Goal: Communication & Community: Answer question/provide support

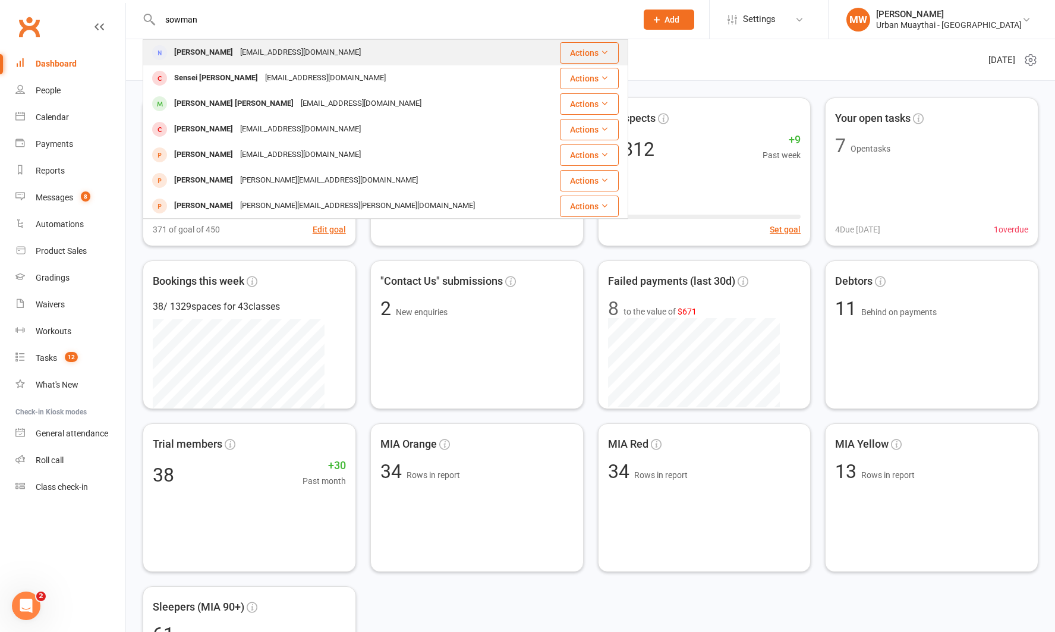
type input "sowman"
click at [225, 50] on div "[PERSON_NAME]" at bounding box center [204, 52] width 66 height 17
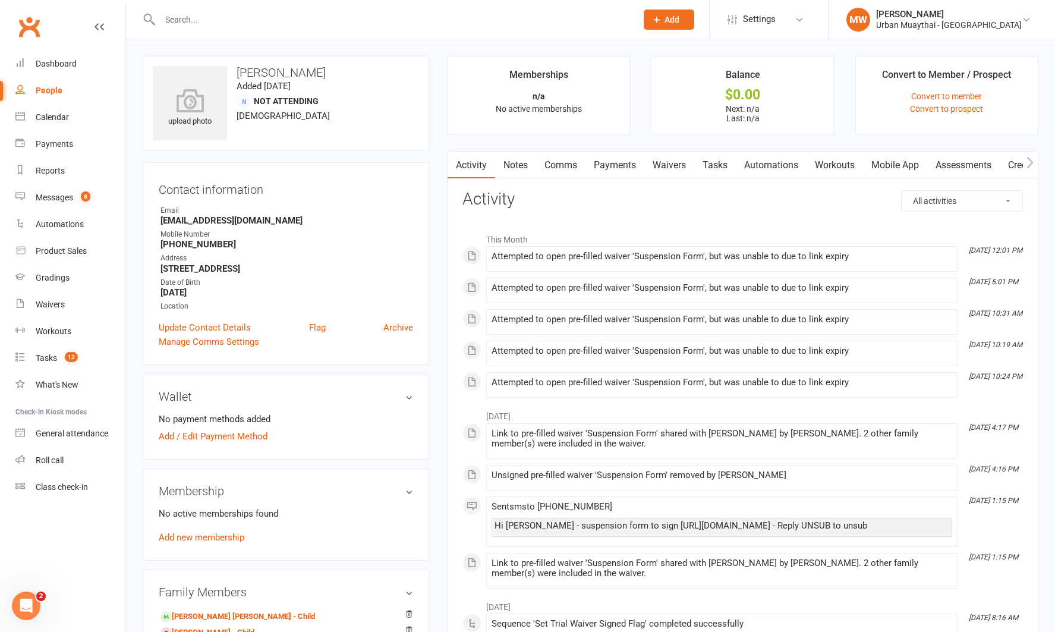
click at [661, 165] on link "Waivers" at bounding box center [669, 165] width 50 height 27
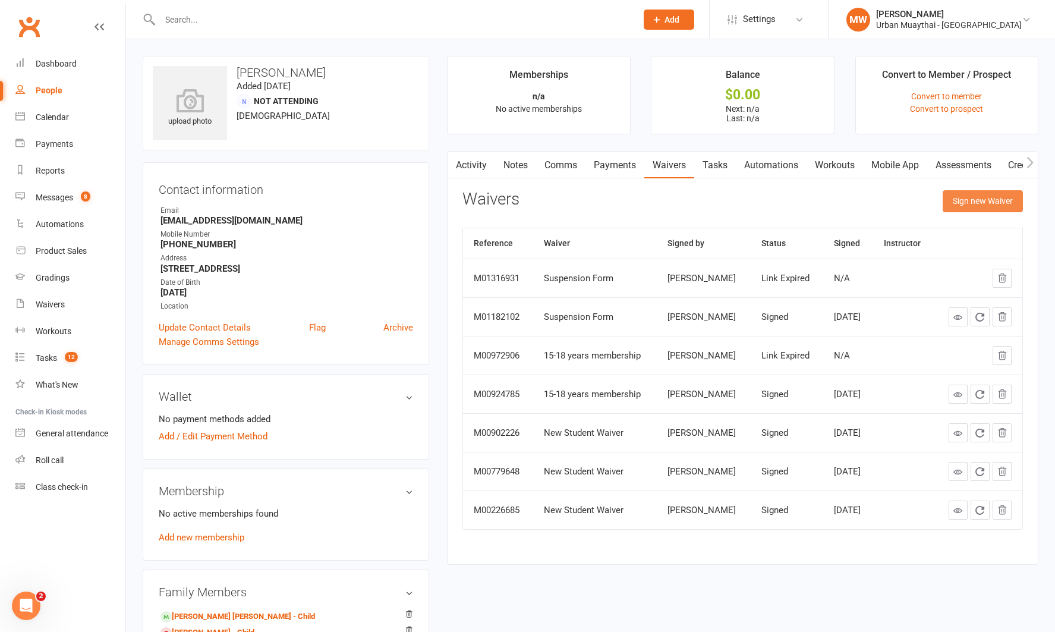
click at [972, 200] on button "Sign new Waiver" at bounding box center [983, 200] width 80 height 21
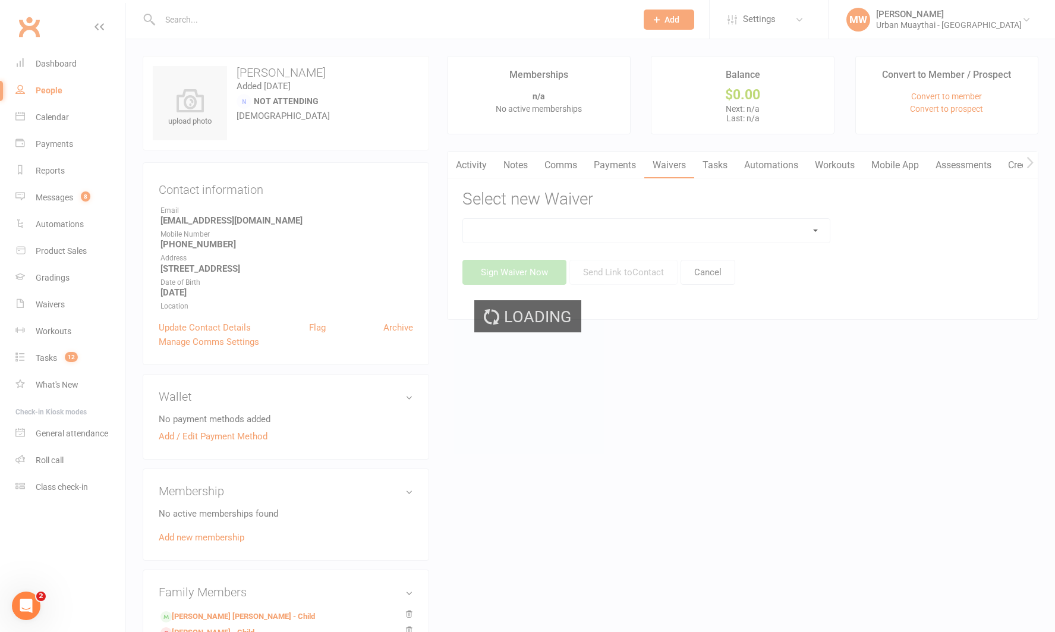
click at [762, 229] on div "Loading" at bounding box center [527, 316] width 1055 height 632
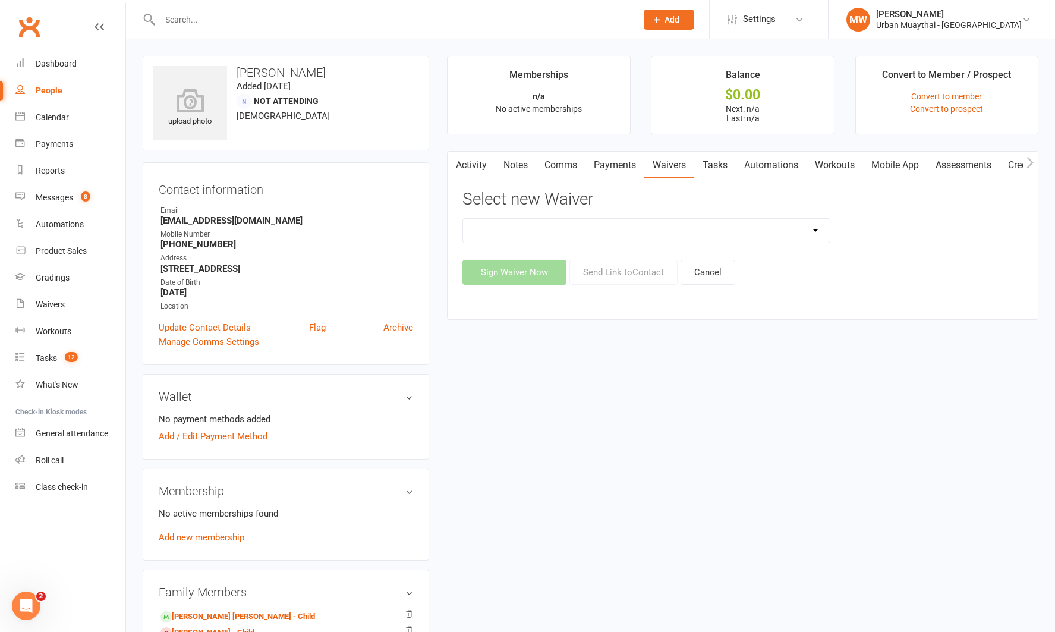
click at [679, 229] on select "12 Month Agreement 15-18 years Kickstarter Program 15-18 years membership 1 Yea…" at bounding box center [646, 231] width 366 height 24
select select "2406"
click at [463, 219] on select "12 Month Agreement 15-18 years Kickstarter Program 15-18 years membership 1 Yea…" at bounding box center [646, 231] width 366 height 24
click at [621, 275] on button "Send Link to Contact" at bounding box center [623, 272] width 108 height 25
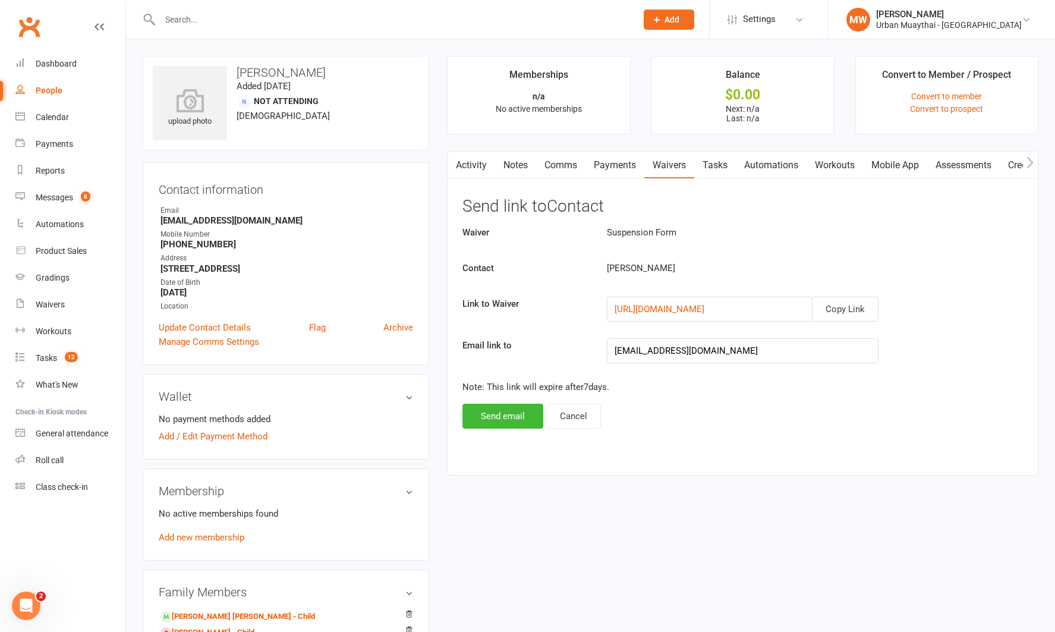
click at [515, 165] on link "Notes" at bounding box center [515, 165] width 41 height 27
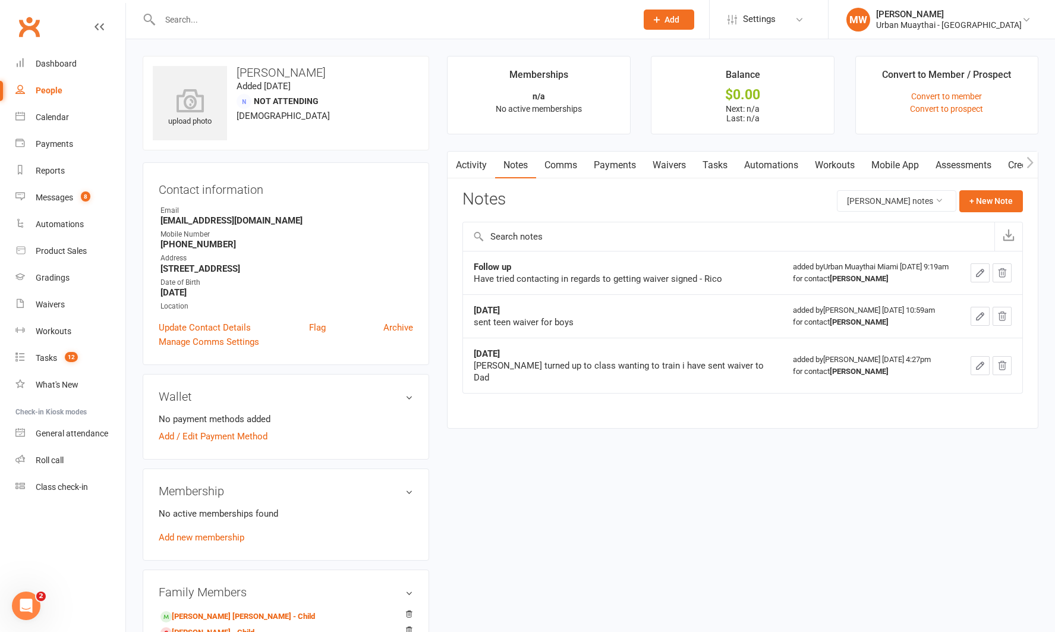
click at [475, 162] on link "Activity" at bounding box center [472, 165] width 48 height 27
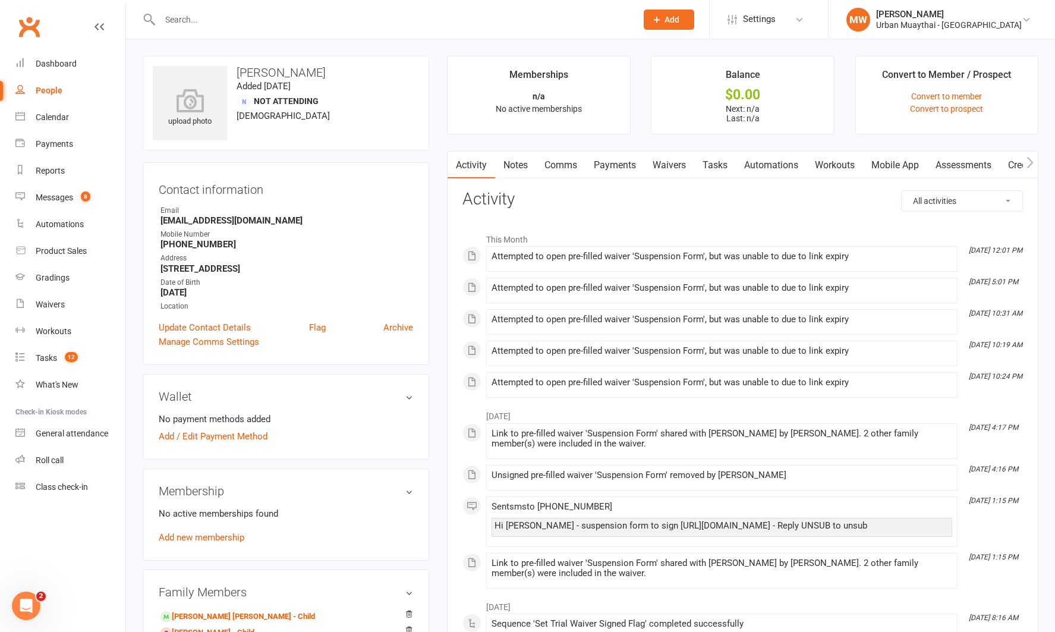
click at [555, 163] on link "Comms" at bounding box center [560, 165] width 49 height 27
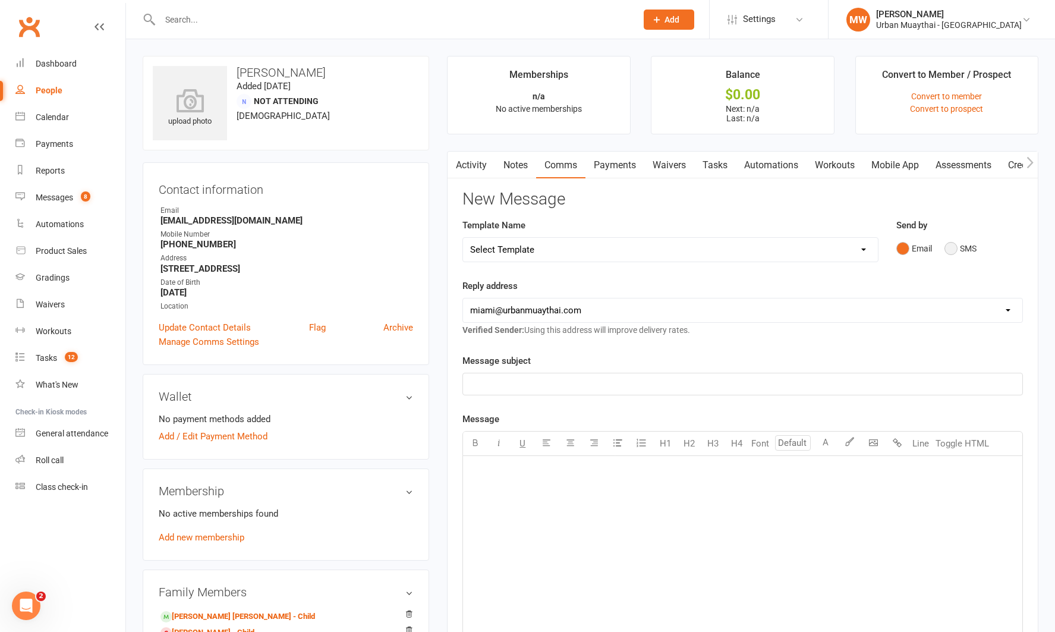
drag, startPoint x: 949, startPoint y: 253, endPoint x: 697, endPoint y: 299, distance: 255.6
click at [943, 253] on div "Email SMS" at bounding box center [959, 248] width 127 height 23
click at [944, 248] on button "SMS" at bounding box center [960, 248] width 32 height 23
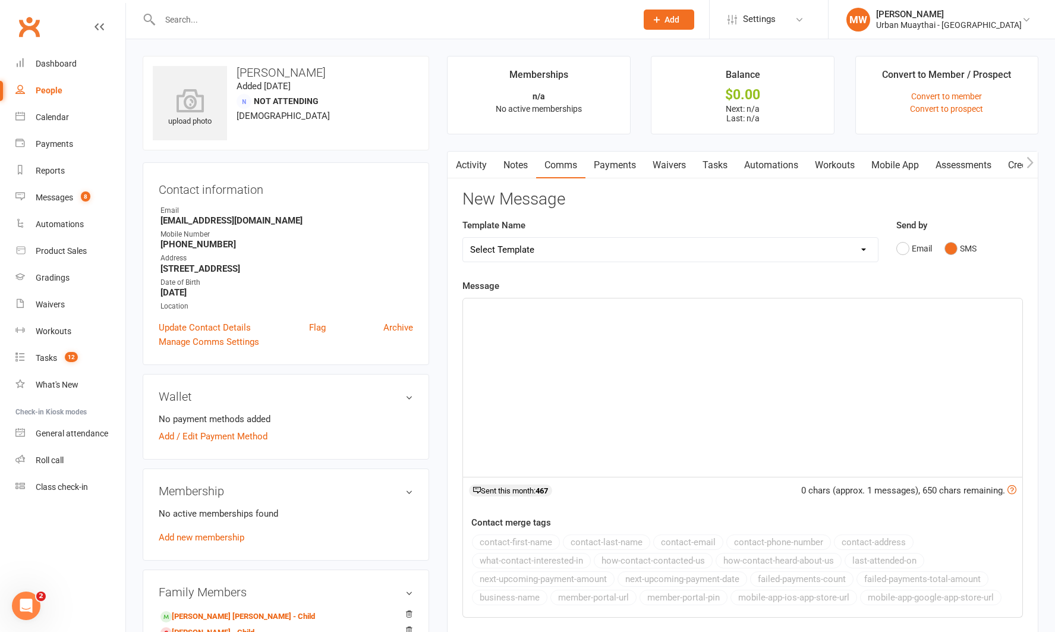
click at [525, 303] on p "﻿" at bounding box center [742, 309] width 545 height 14
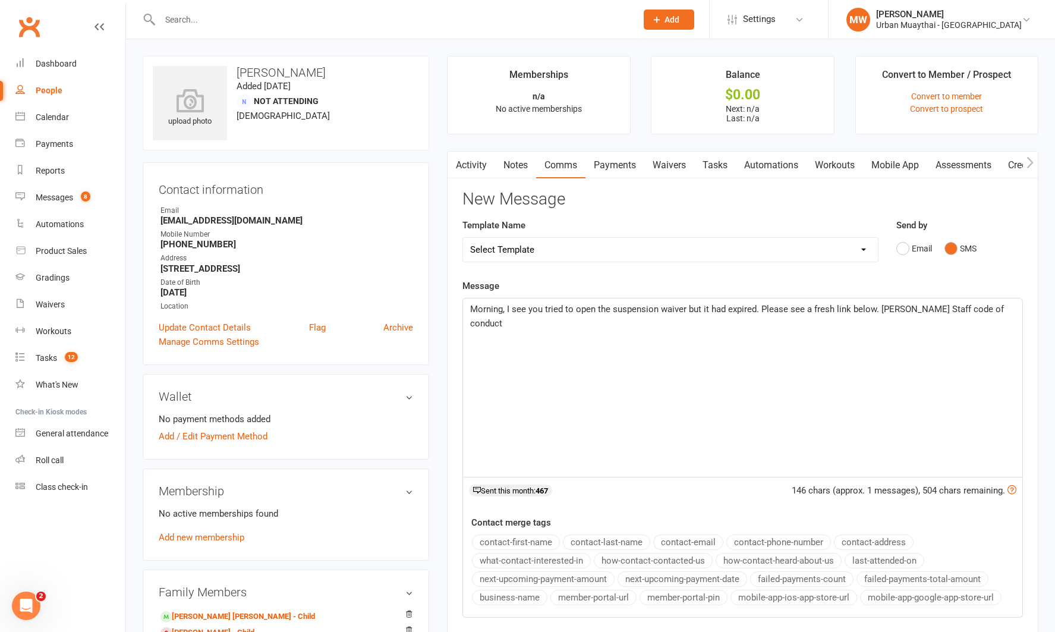
drag, startPoint x: 982, startPoint y: 310, endPoint x: 990, endPoint y: 326, distance: 17.8
click at [992, 327] on p "Morning, I see you tried to open the suspension waiver but it had expired. Plea…" at bounding box center [742, 316] width 545 height 29
click at [40, 58] on link "Dashboard" at bounding box center [70, 64] width 110 height 27
click at [995, 308] on p "Morning, I see you tried to open the suspension waiver but it had expired. Plea…" at bounding box center [742, 309] width 545 height 14
drag, startPoint x: 960, startPoint y: 309, endPoint x: 982, endPoint y: 307, distance: 21.5
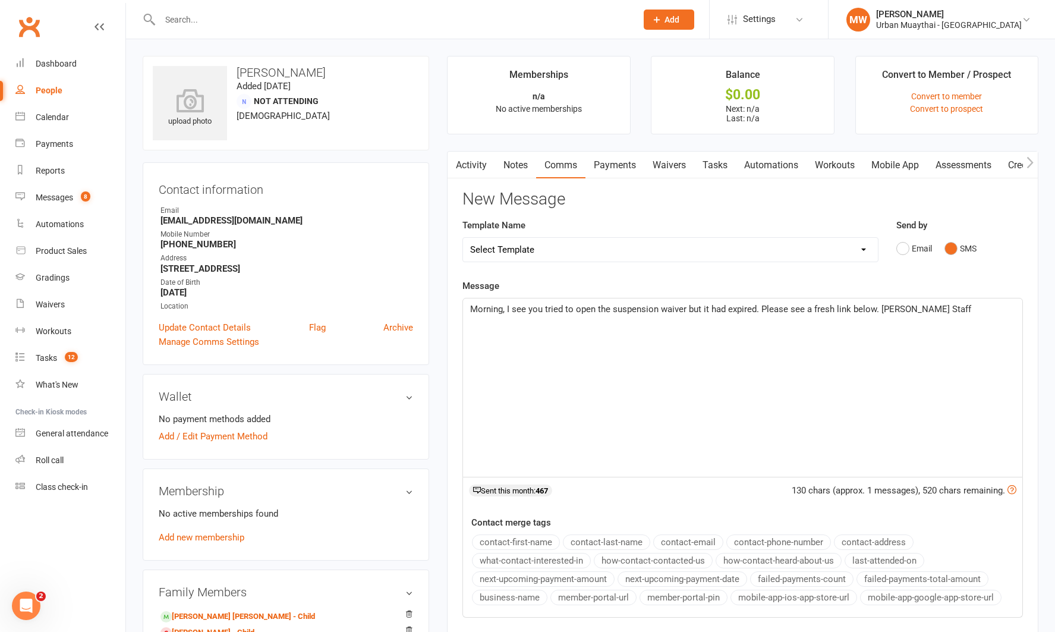
click at [983, 309] on p "Morning, I see you tried to open the suspension waiver but it had expired. Plea…" at bounding box center [742, 309] width 545 height 14
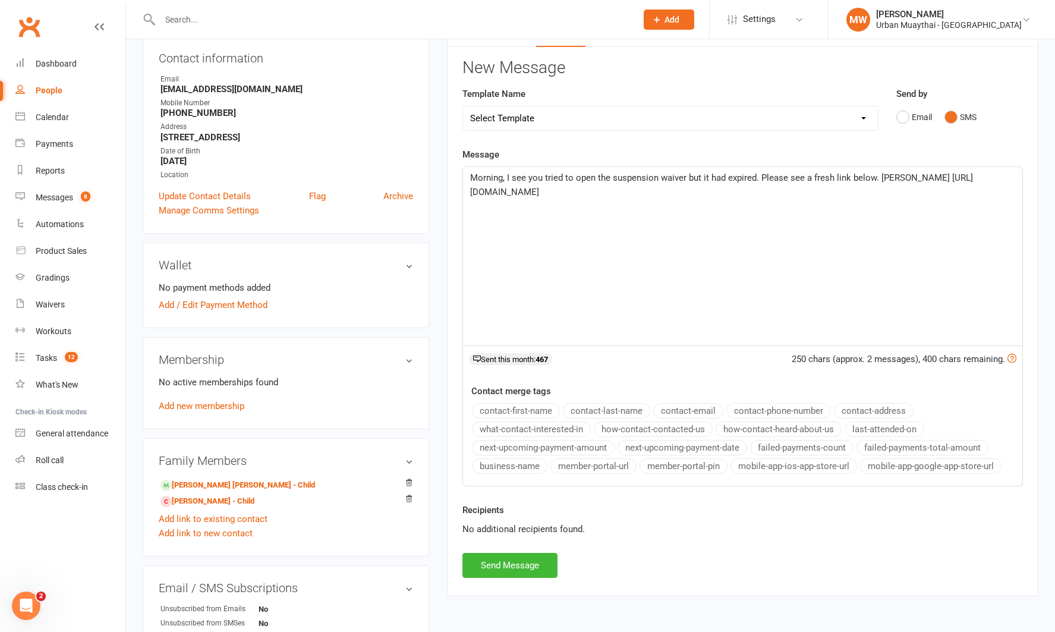
scroll to position [142, 0]
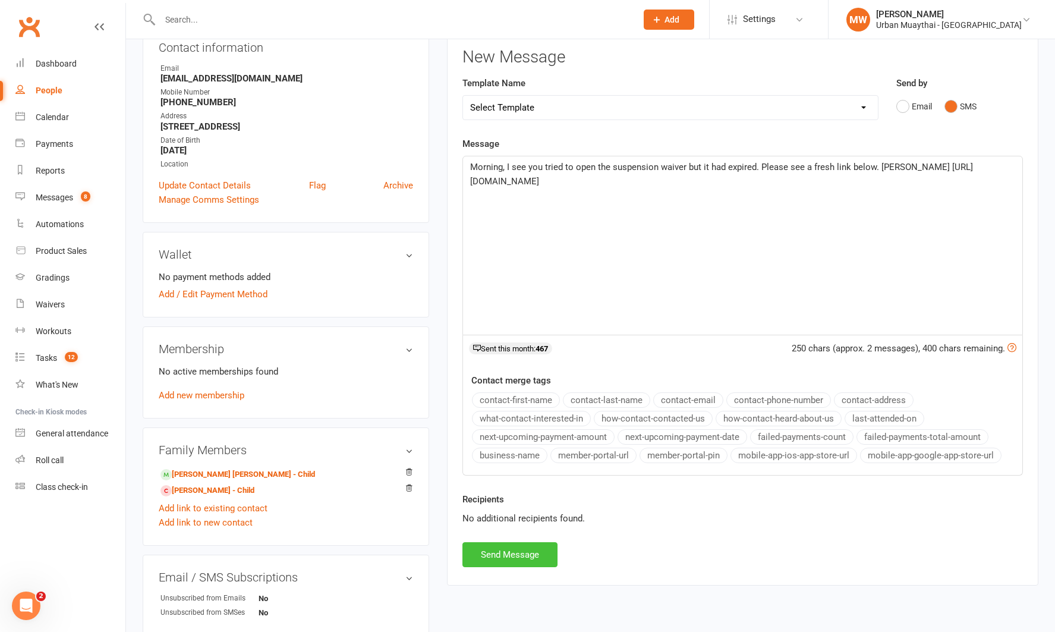
click at [538, 554] on button "Send Message" at bounding box center [509, 554] width 95 height 25
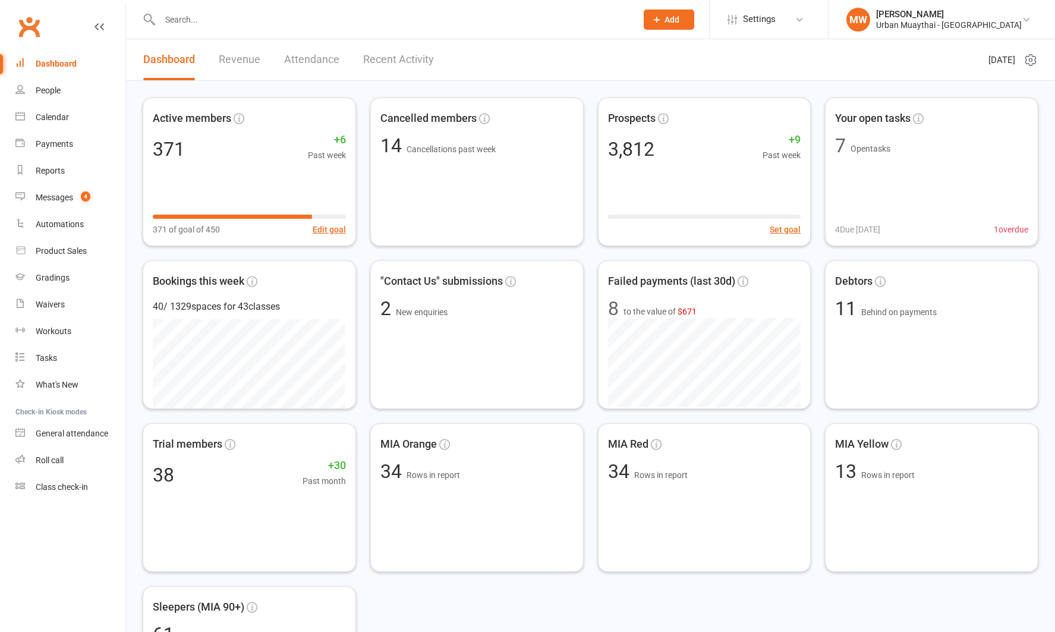
click at [193, 19] on input "text" at bounding box center [392, 19] width 472 height 17
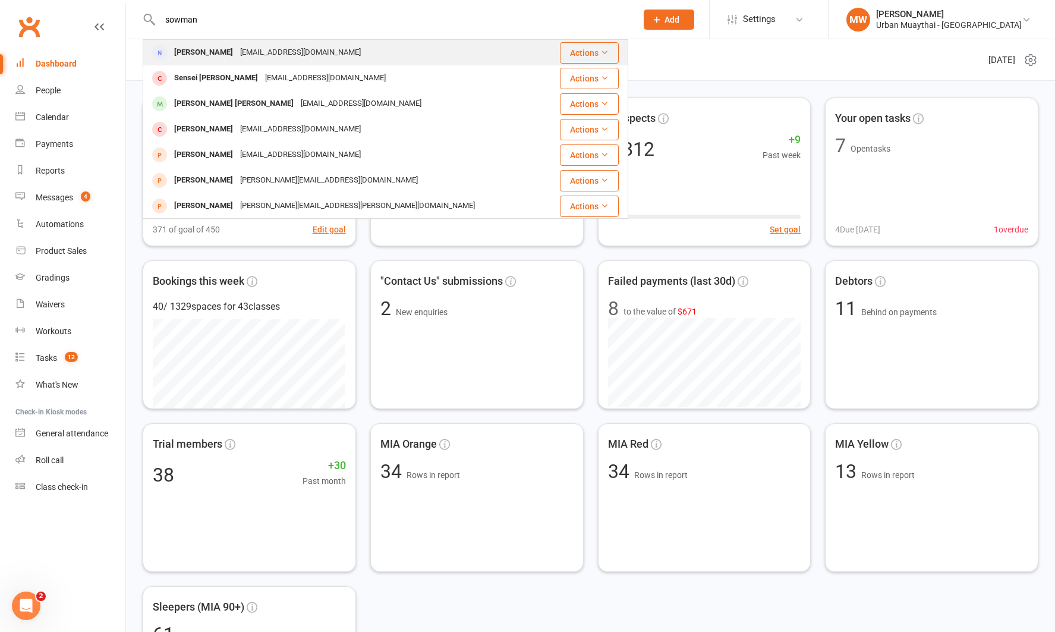
type input "sowman"
click at [207, 48] on div "[PERSON_NAME]" at bounding box center [204, 52] width 66 height 17
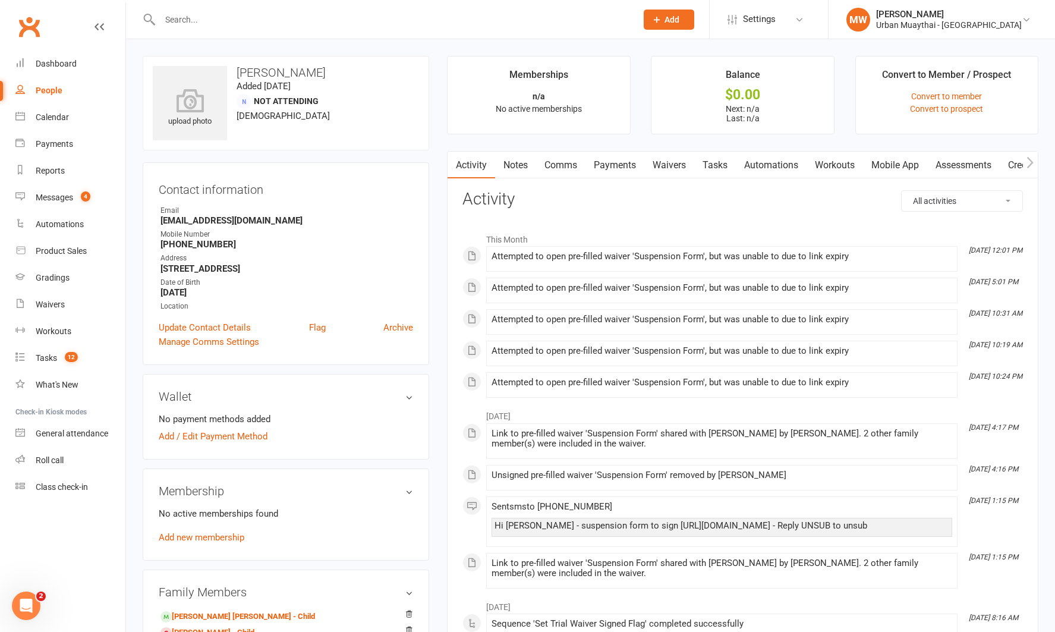
click at [670, 168] on link "Waivers" at bounding box center [669, 165] width 50 height 27
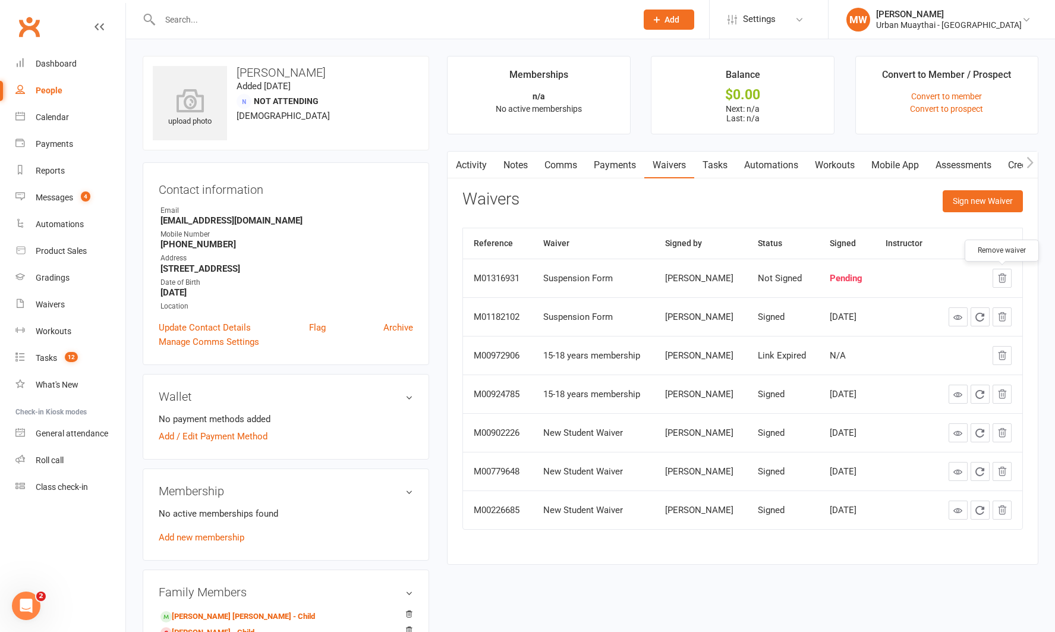
click at [1002, 279] on icon "button" at bounding box center [1002, 278] width 11 height 11
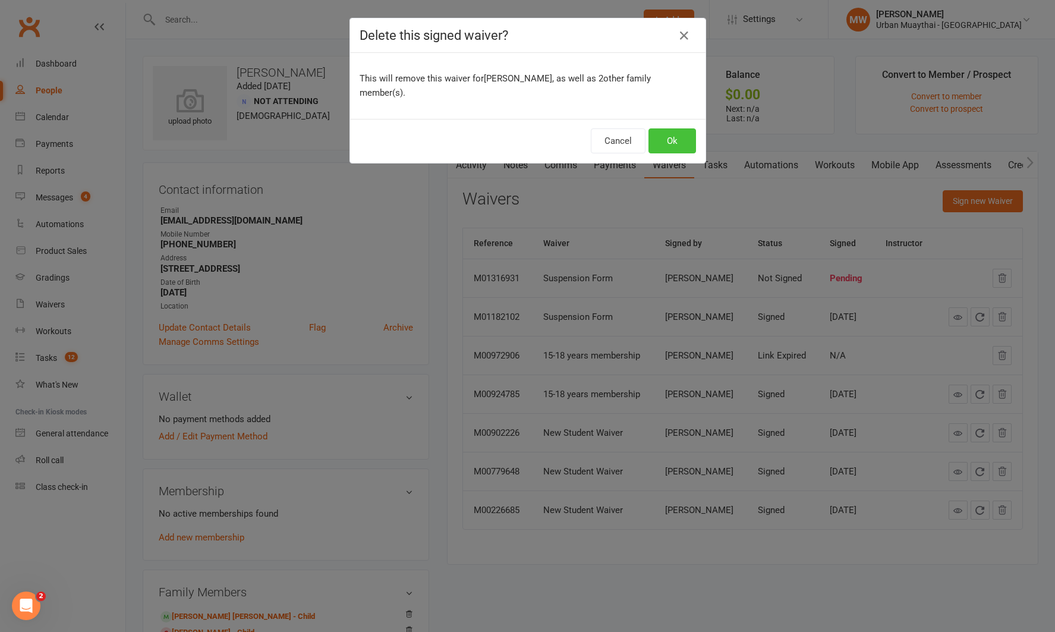
click at [667, 141] on button "Ok" at bounding box center [672, 140] width 48 height 25
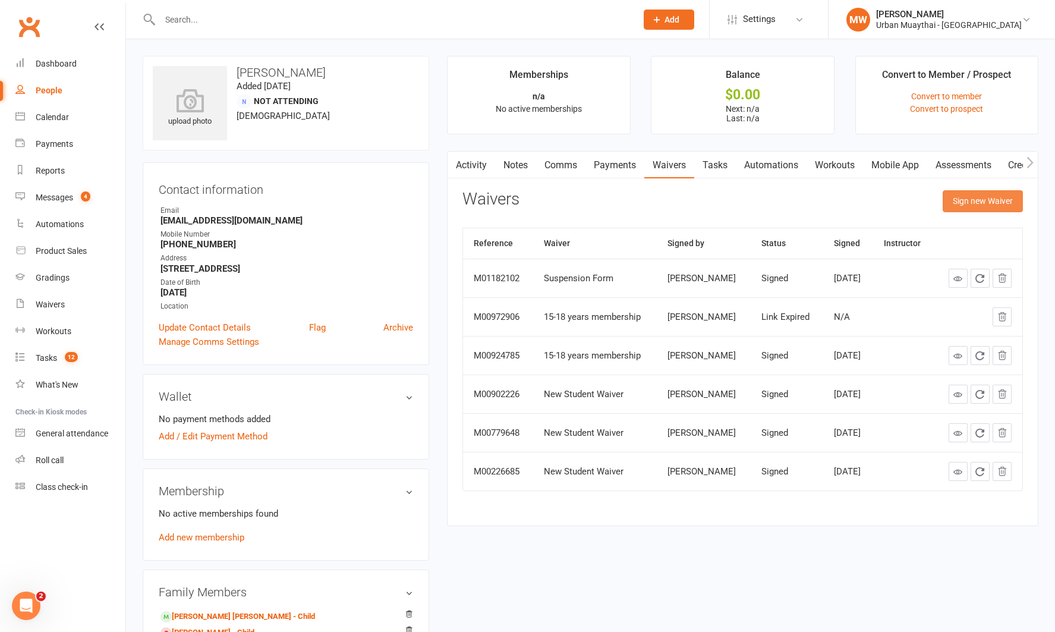
click at [970, 202] on button "Sign new Waiver" at bounding box center [983, 200] width 80 height 21
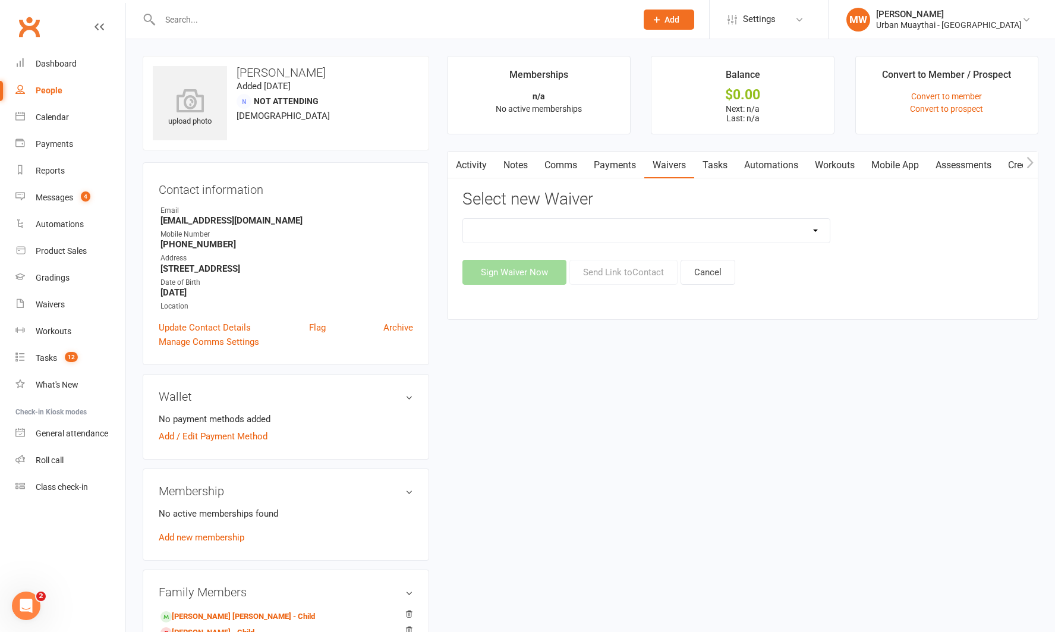
click at [629, 231] on select "12 Month Agreement 15-18 years Kickstarter Program 15-18 years membership 1 Yea…" at bounding box center [646, 231] width 366 height 24
select select "2406"
click at [463, 219] on select "12 Month Agreement 15-18 years Kickstarter Program 15-18 years membership 1 Yea…" at bounding box center [646, 231] width 366 height 24
click at [616, 270] on button "Send Link to Contact" at bounding box center [623, 272] width 108 height 25
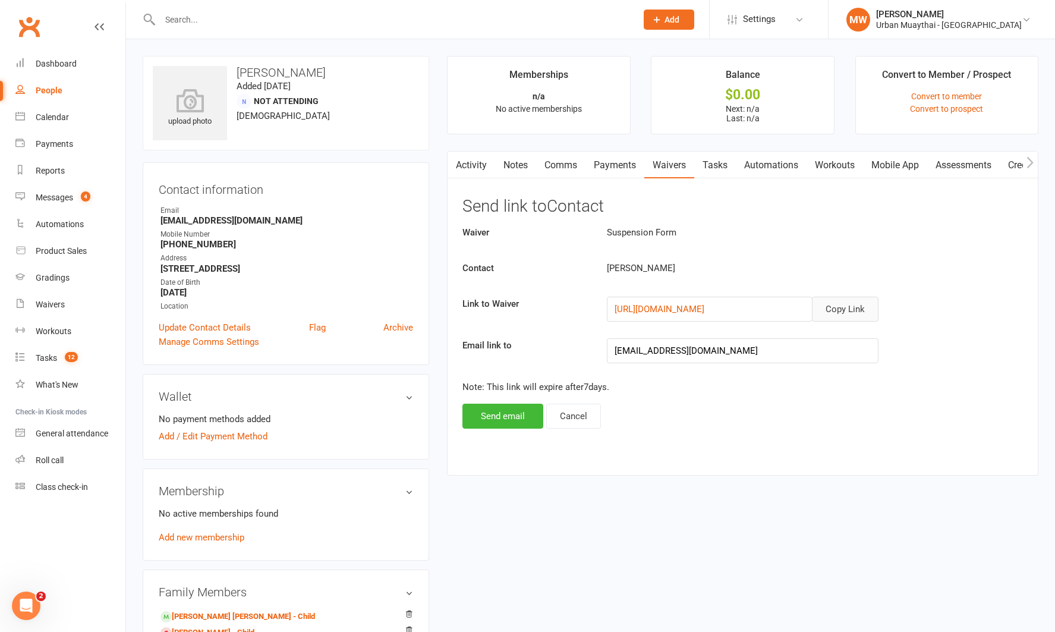
click at [844, 308] on button "Copy Link" at bounding box center [845, 309] width 67 height 25
click at [203, 17] on input "text" at bounding box center [392, 19] width 472 height 17
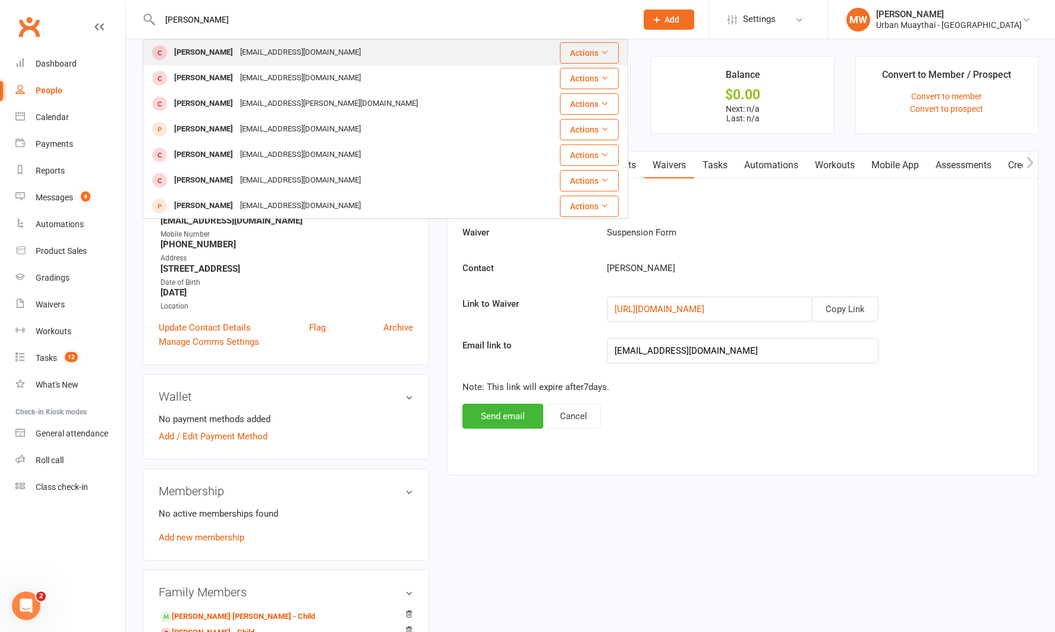
type input "ross patt"
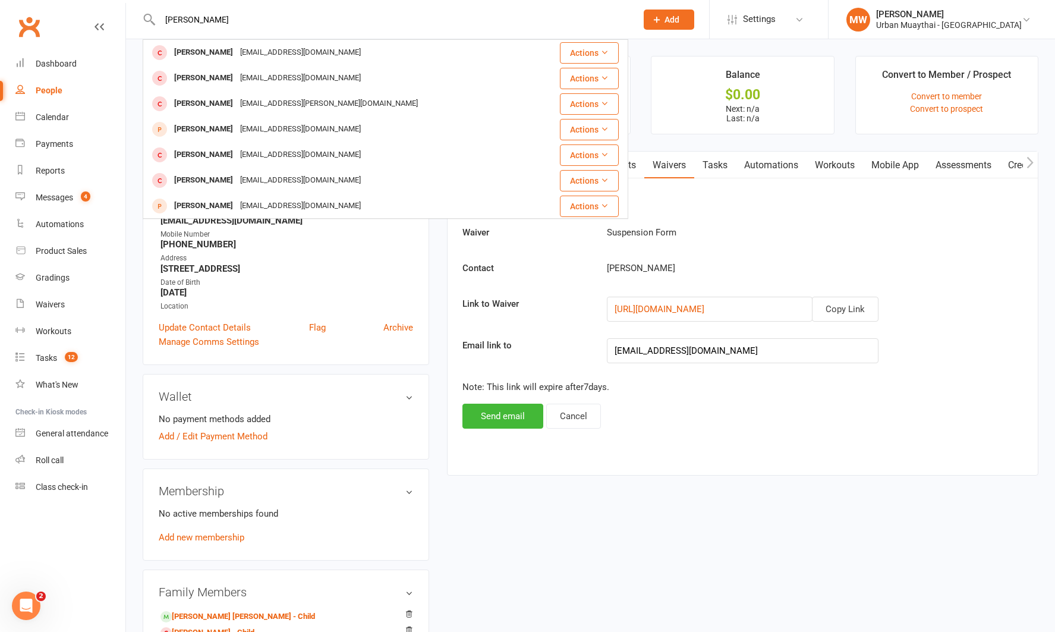
click at [203, 51] on div "Ross Paton" at bounding box center [204, 52] width 66 height 17
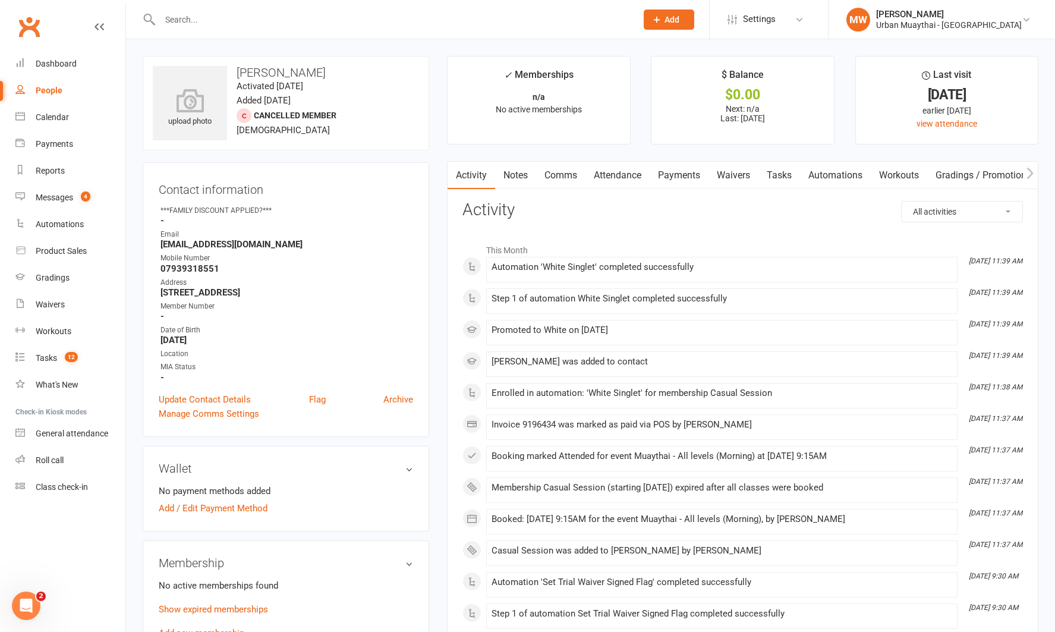
click at [688, 175] on link "Payments" at bounding box center [679, 175] width 59 height 27
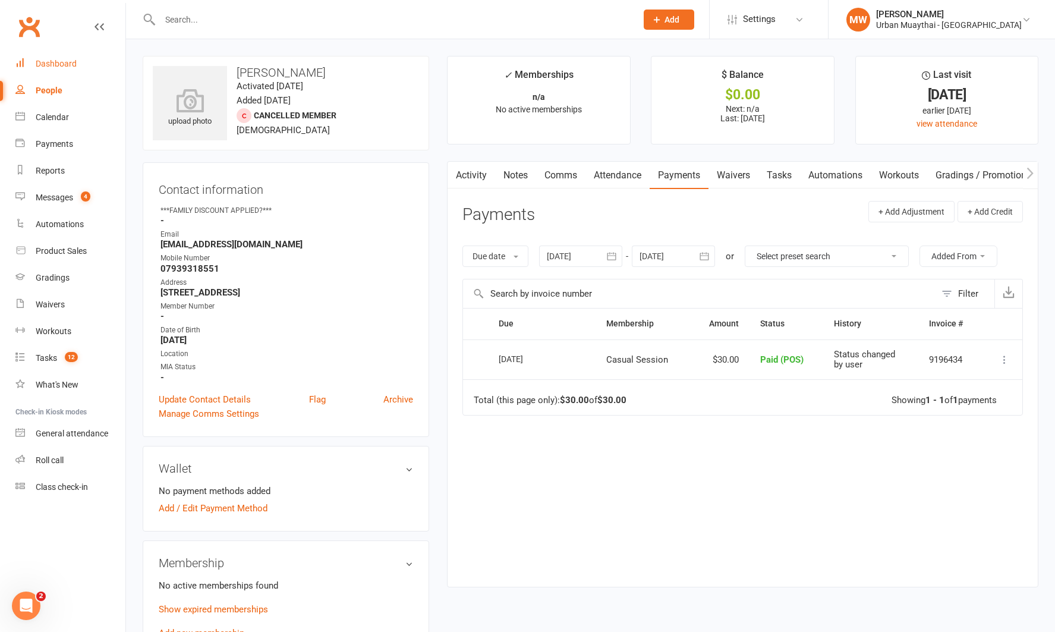
click at [71, 59] on div "Dashboard" at bounding box center [56, 64] width 41 height 10
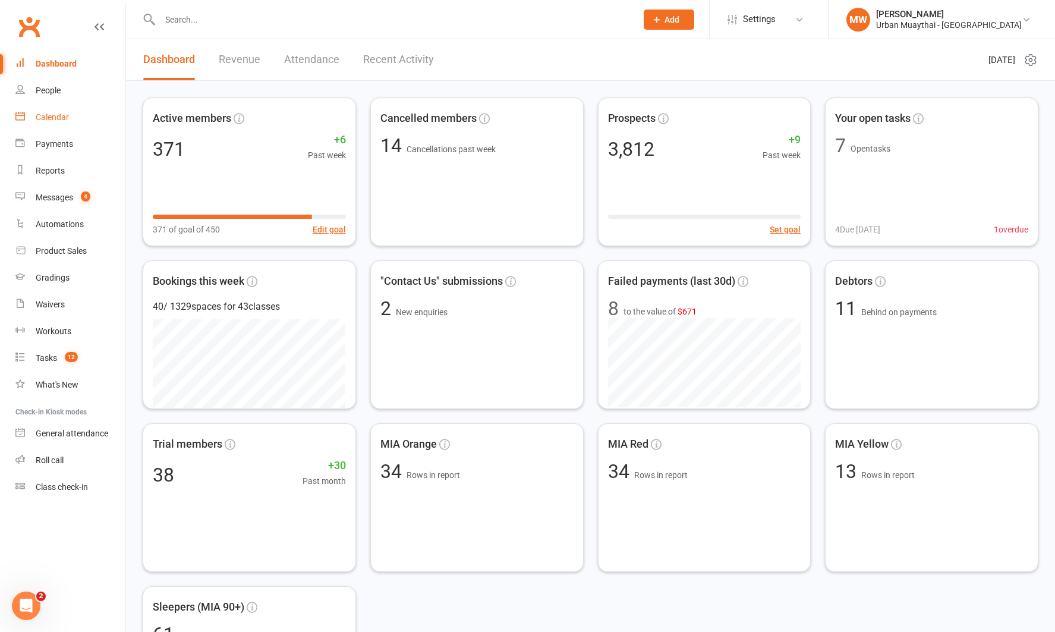
click at [61, 116] on div "Calendar" at bounding box center [52, 117] width 33 height 10
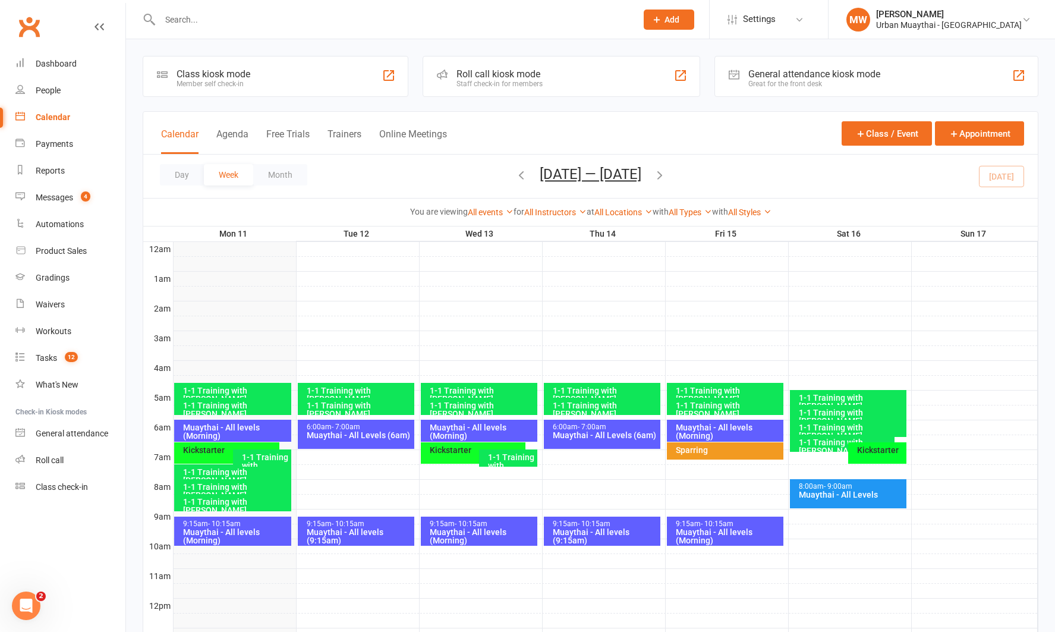
click at [194, 431] on div "Muaythai - All levels (Morning)" at bounding box center [235, 431] width 106 height 17
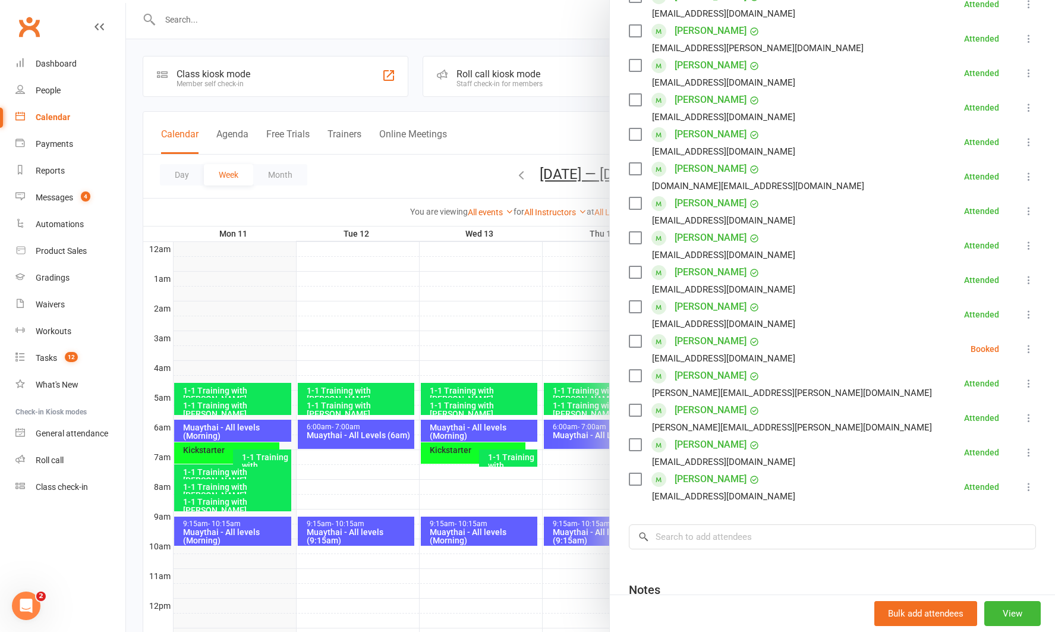
scroll to position [235, 0]
click at [1029, 350] on icon at bounding box center [1029, 348] width 12 height 12
click at [966, 414] on link "Check in" at bounding box center [972, 419] width 128 height 24
click at [214, 433] on div at bounding box center [590, 316] width 929 height 632
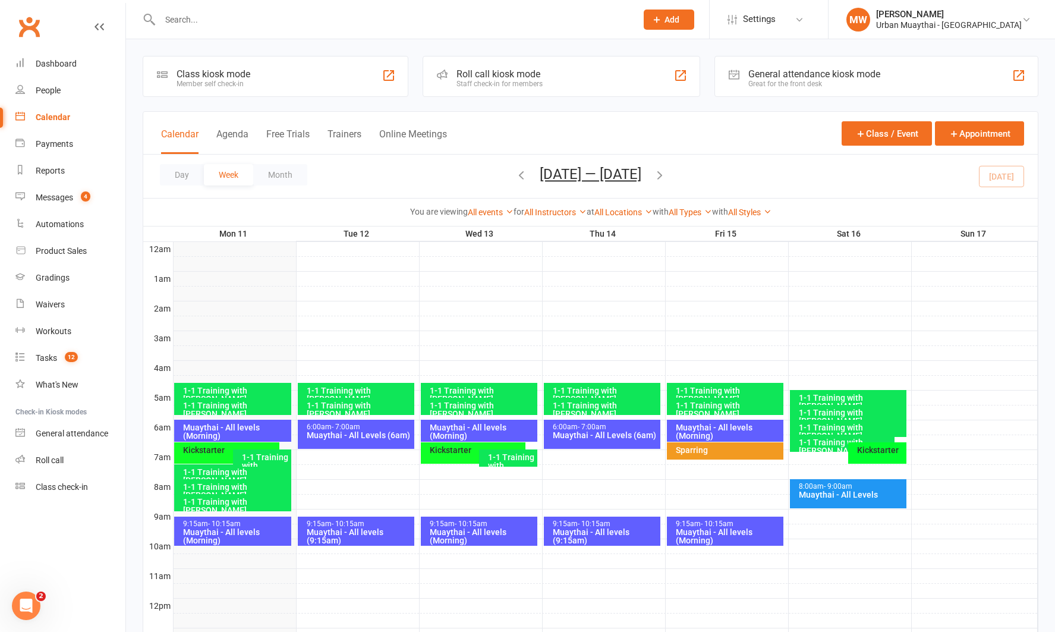
click at [215, 431] on div "Muaythai - All levels (Morning)" at bounding box center [235, 431] width 106 height 17
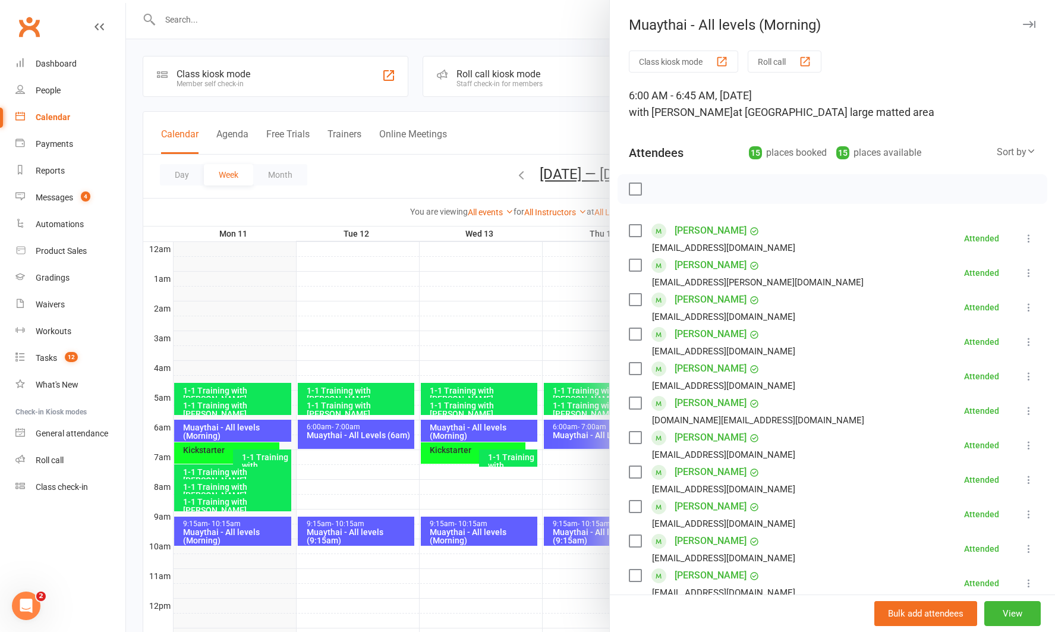
click at [210, 449] on div at bounding box center [590, 316] width 929 height 632
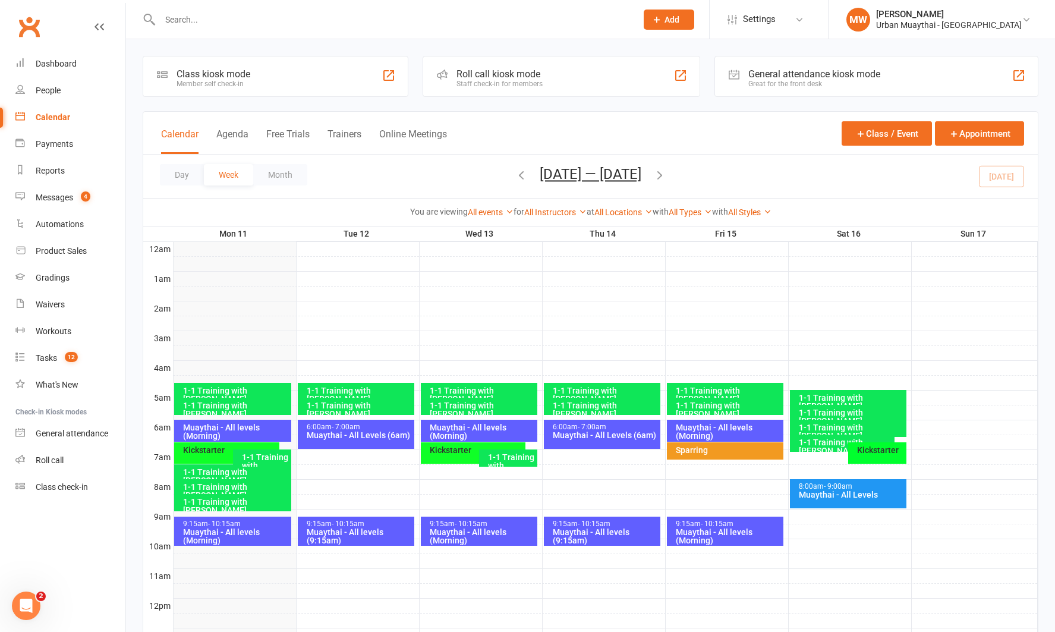
click at [209, 451] on div "Kickstarter" at bounding box center [229, 450] width 94 height 8
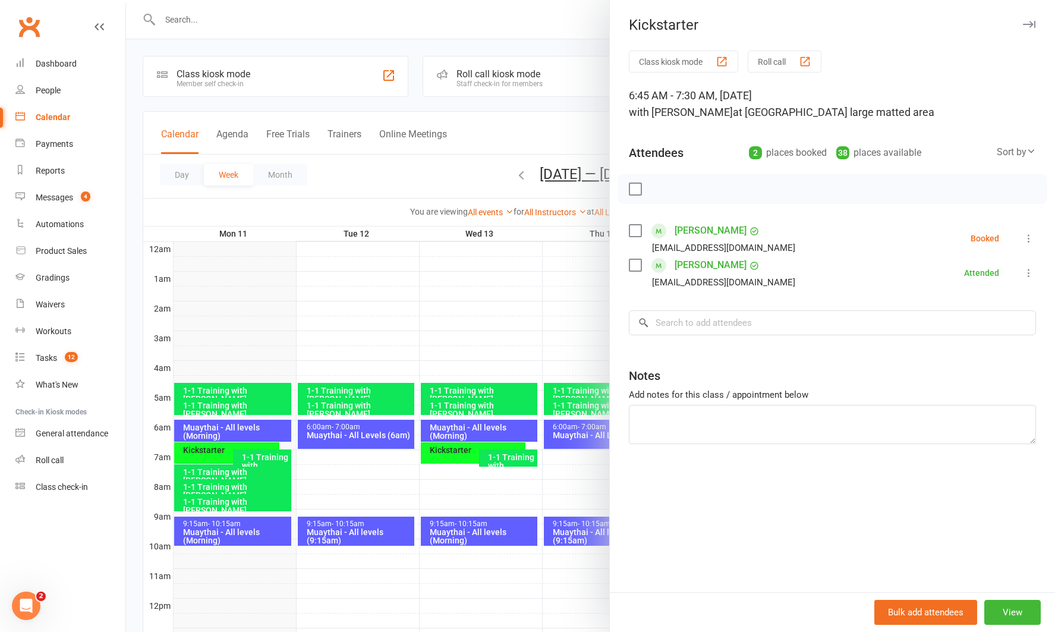
click at [1026, 240] on icon at bounding box center [1029, 238] width 12 height 12
click at [981, 290] on link "Remove" at bounding box center [972, 285] width 128 height 24
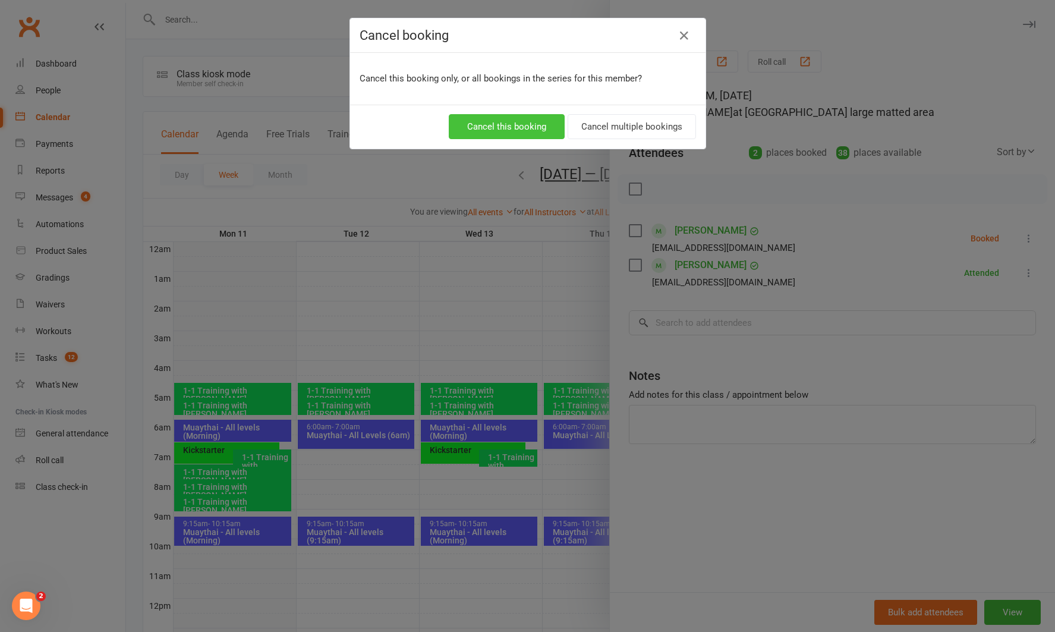
click at [539, 122] on button "Cancel this booking" at bounding box center [507, 126] width 116 height 25
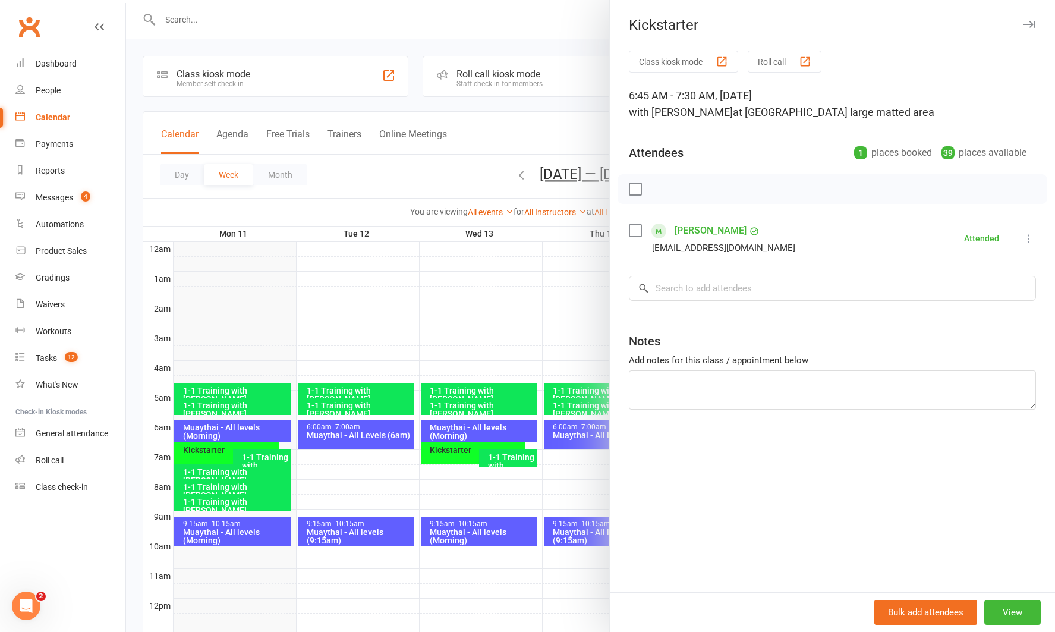
click at [264, 527] on div at bounding box center [590, 316] width 929 height 632
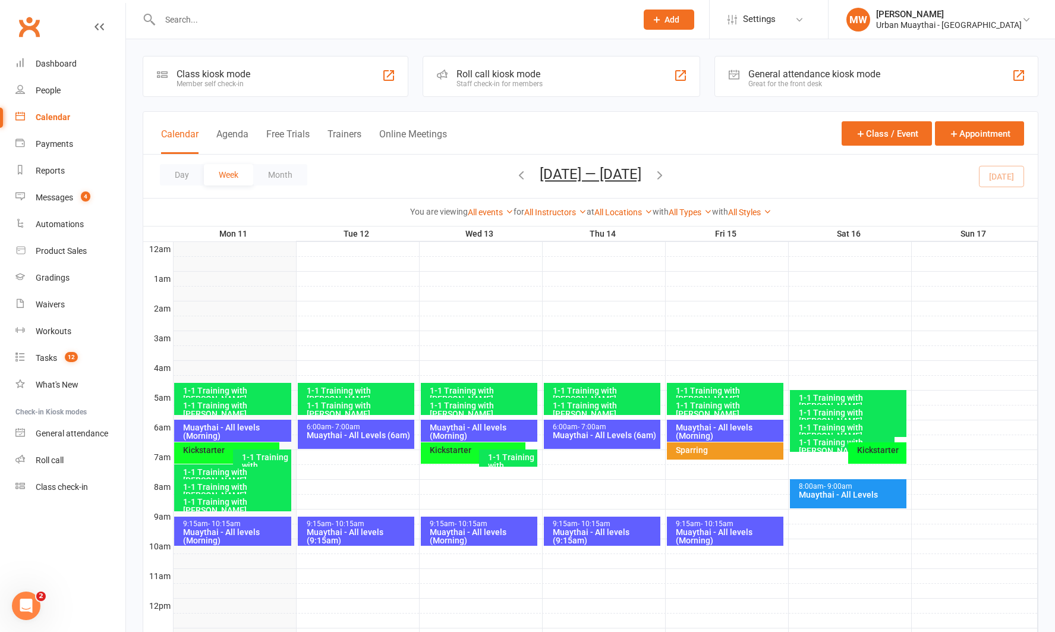
click at [262, 531] on div "Muaythai - All levels (Morning)" at bounding box center [235, 536] width 106 height 17
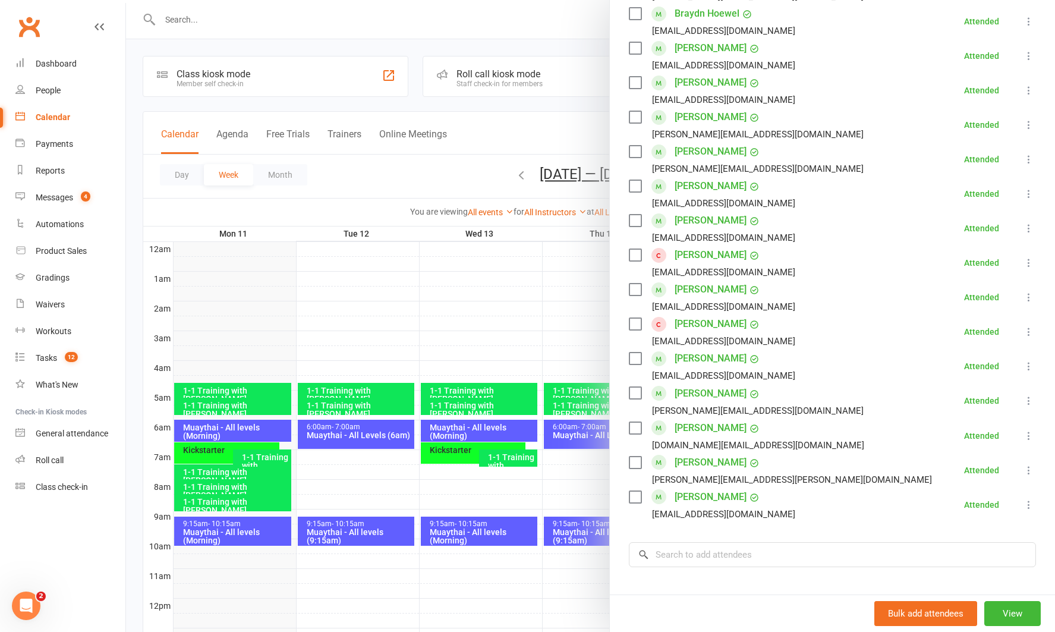
scroll to position [356, 0]
click at [714, 324] on link "Ross Paton" at bounding box center [711, 322] width 72 height 19
click at [709, 253] on link "Harlan Norris" at bounding box center [711, 253] width 72 height 19
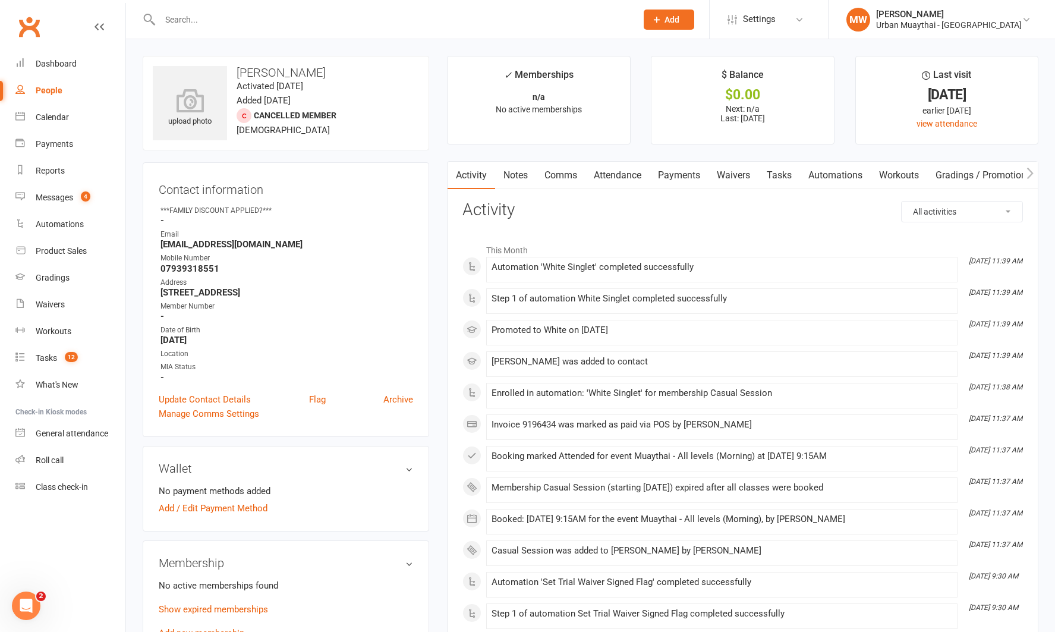
click at [519, 177] on link "Notes" at bounding box center [515, 175] width 41 height 27
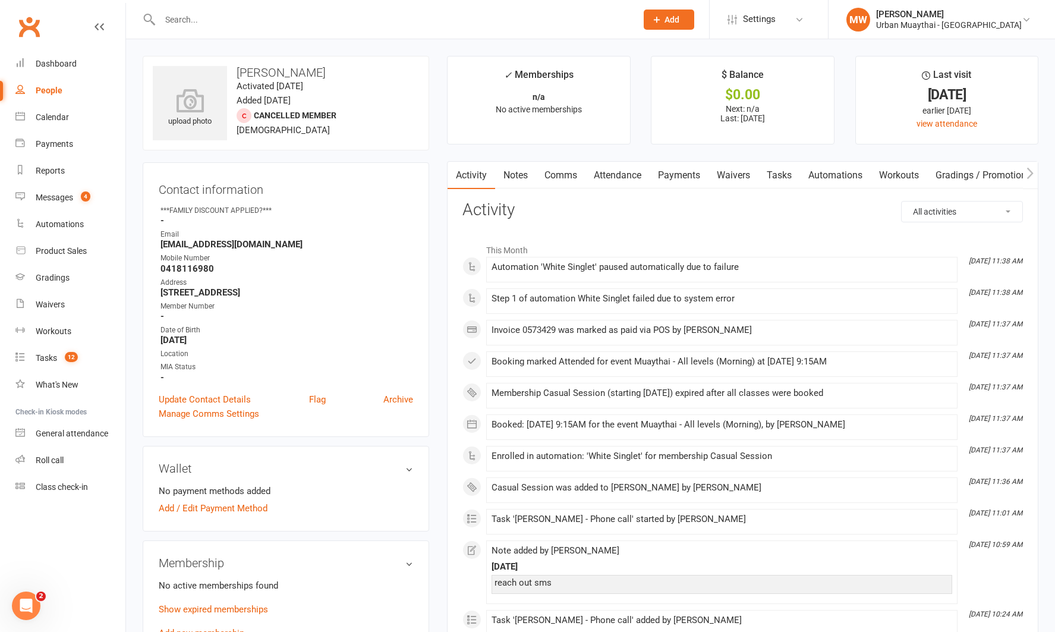
click at [511, 174] on link "Notes" at bounding box center [515, 175] width 41 height 27
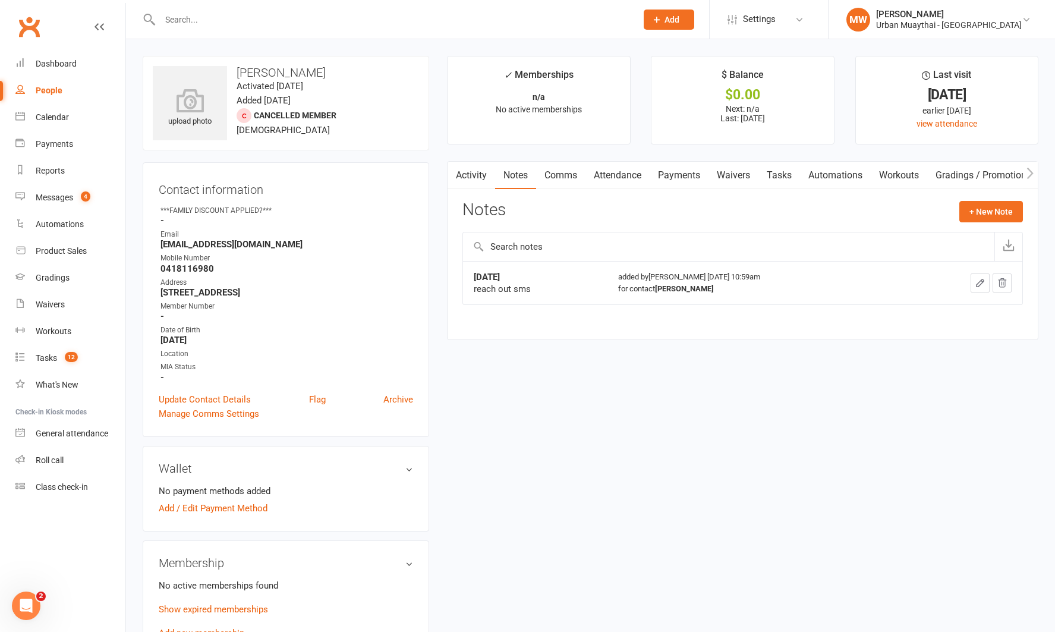
click at [633, 180] on link "Attendance" at bounding box center [617, 175] width 64 height 27
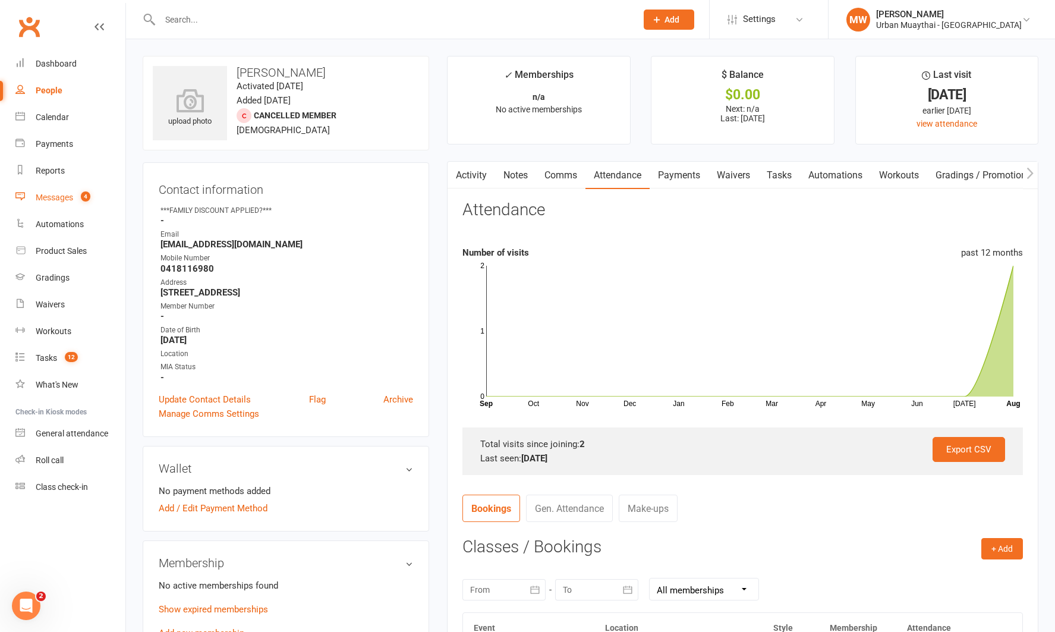
drag, startPoint x: 37, startPoint y: 193, endPoint x: 43, endPoint y: 193, distance: 6.0
click at [37, 193] on div "Messages" at bounding box center [54, 198] width 37 height 10
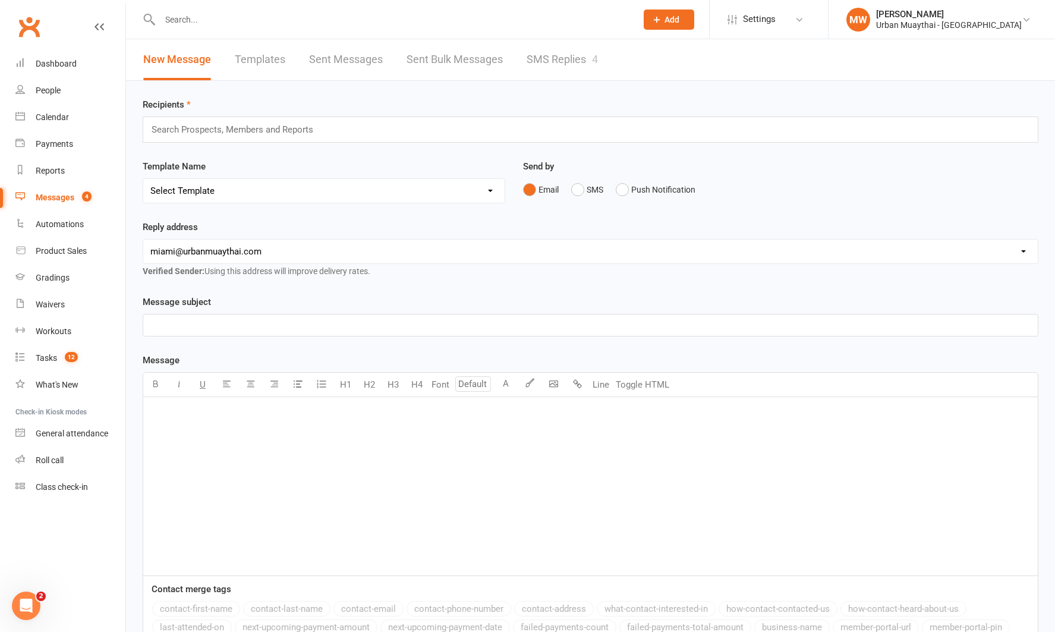
click at [564, 56] on link "SMS Replies 4" at bounding box center [562, 59] width 71 height 41
